Goal: Find specific page/section

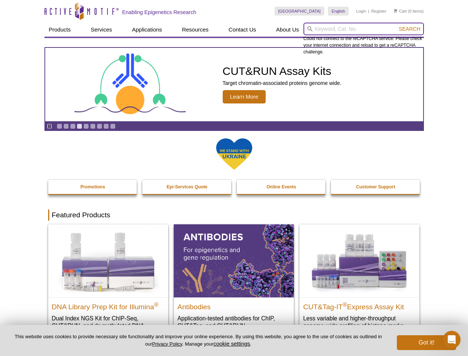
click at [364, 29] on input "search" at bounding box center [364, 29] width 120 height 13
click at [410, 29] on span "Search" at bounding box center [409, 29] width 21 height 6
click at [49, 126] on icon "Pause" at bounding box center [49, 126] width 5 height 5
click at [59, 126] on link "Go to slide 1" at bounding box center [60, 126] width 6 height 6
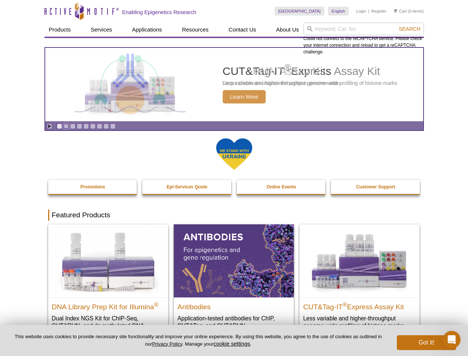
click at [66, 126] on link "Go to slide 2" at bounding box center [66, 126] width 6 height 6
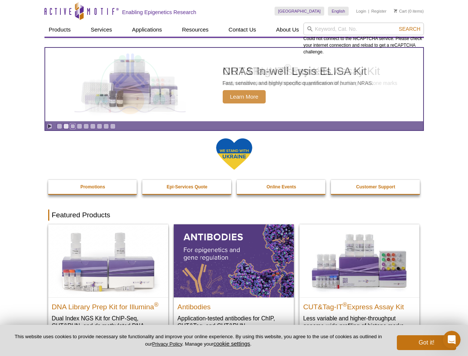
click at [73, 126] on link "Go to slide 3" at bounding box center [73, 126] width 6 height 6
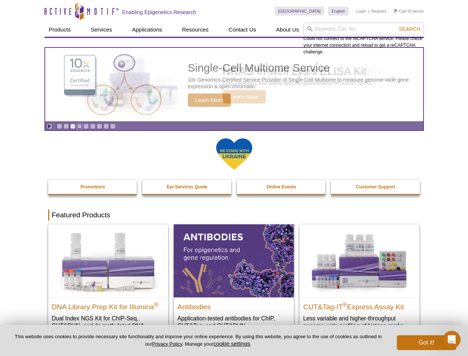
click at [79, 126] on link "Go to slide 4" at bounding box center [80, 126] width 6 height 6
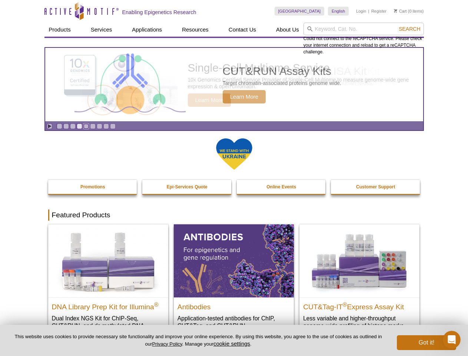
click at [86, 126] on link "Go to slide 5" at bounding box center [86, 126] width 6 height 6
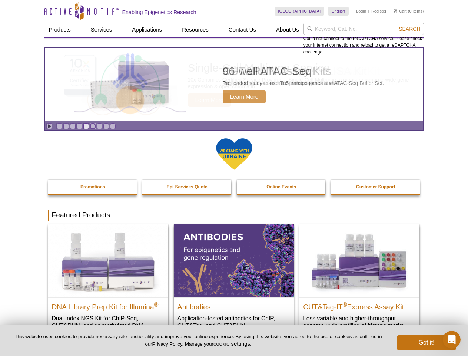
click at [93, 126] on link "Go to slide 6" at bounding box center [93, 126] width 6 height 6
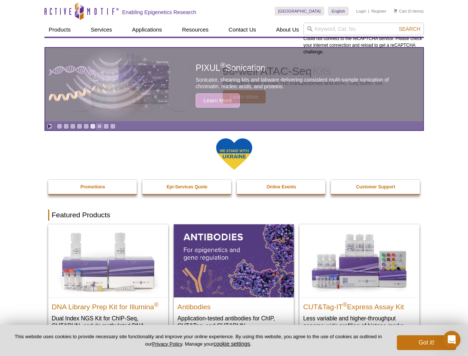
click at [99, 126] on link "Go to slide 7" at bounding box center [100, 126] width 6 height 6
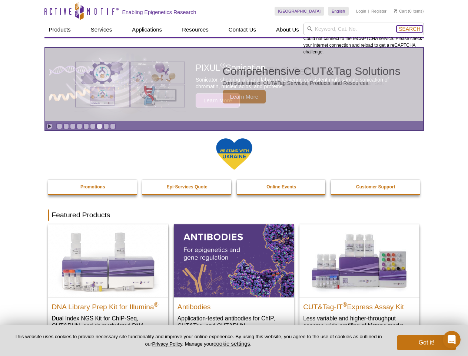
click at [410, 29] on span "Search" at bounding box center [409, 29] width 21 height 6
